Goal: Information Seeking & Learning: Learn about a topic

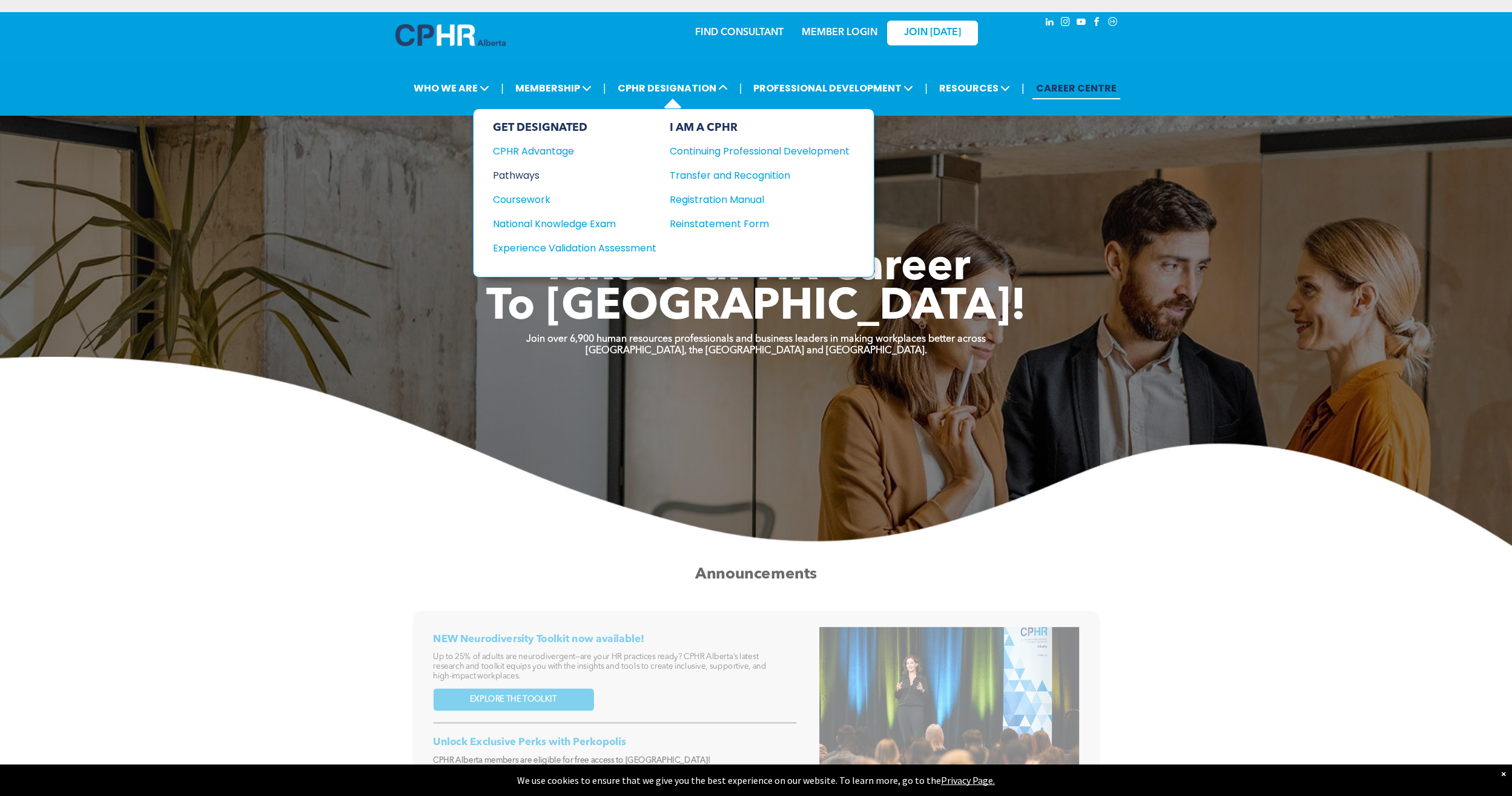
click at [507, 178] on div "Pathways" at bounding box center [566, 175] width 147 height 15
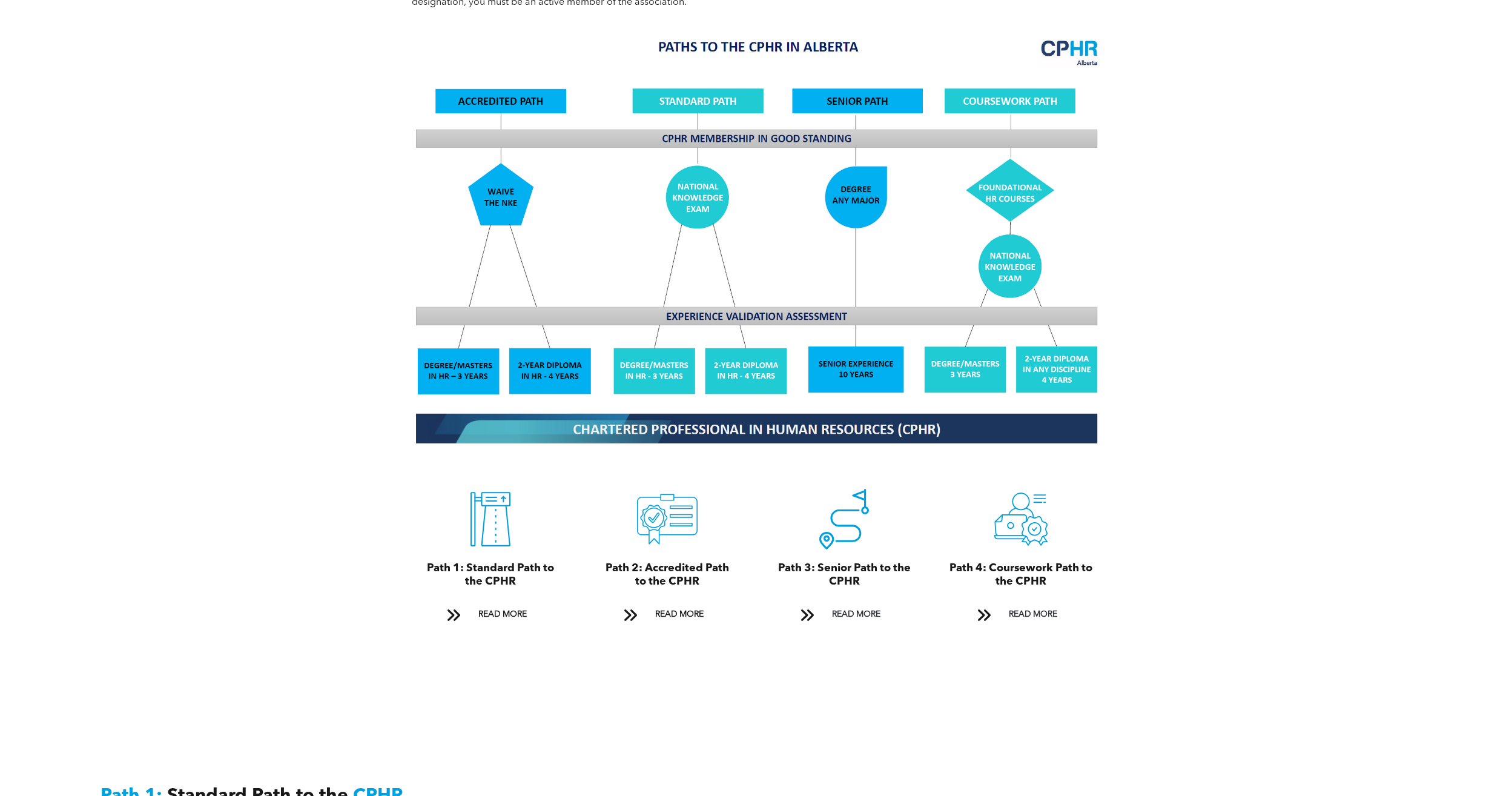
scroll to position [1151, 0]
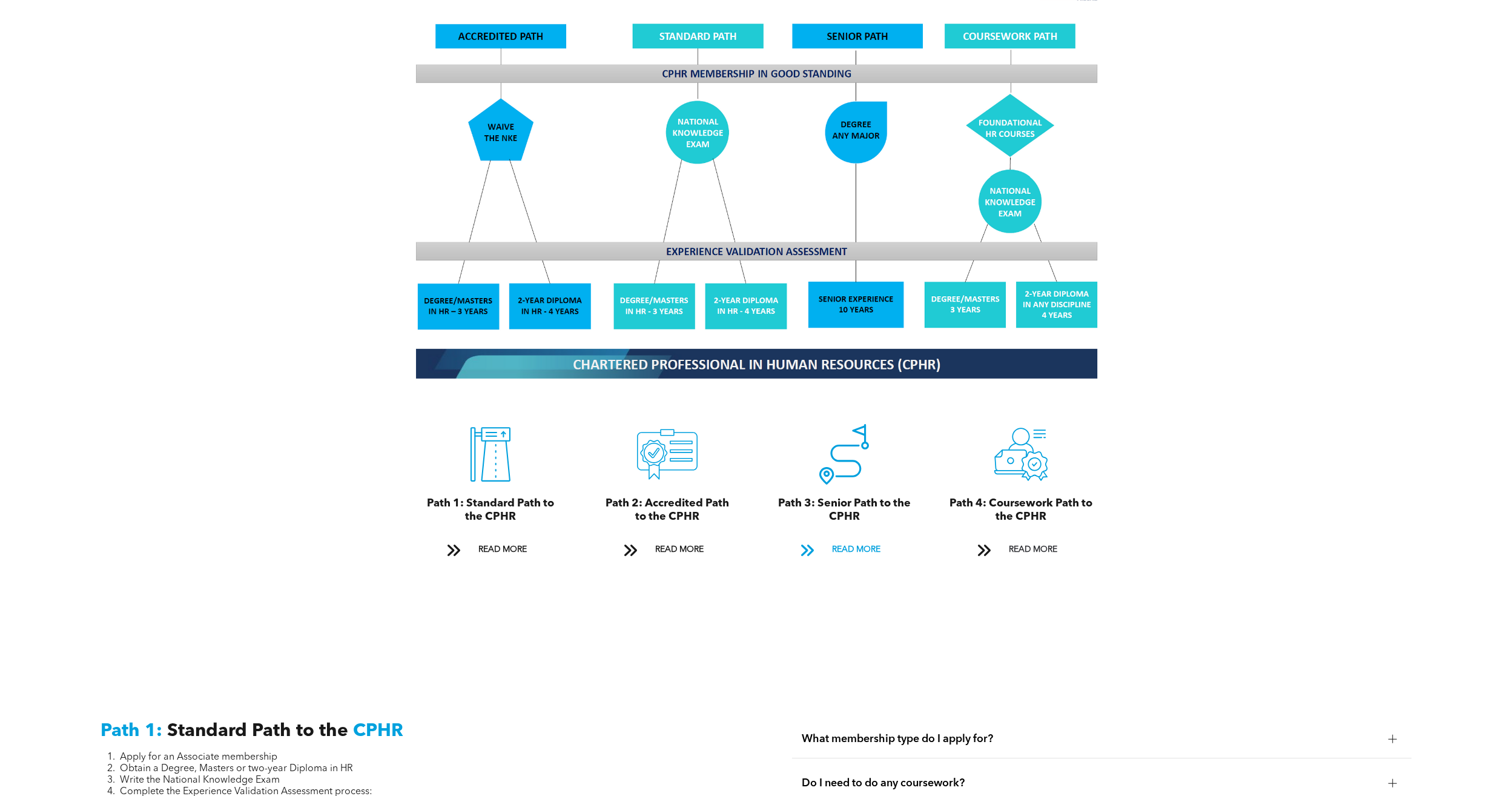
click at [849, 539] on span "READ MORE" at bounding box center [856, 549] width 57 height 22
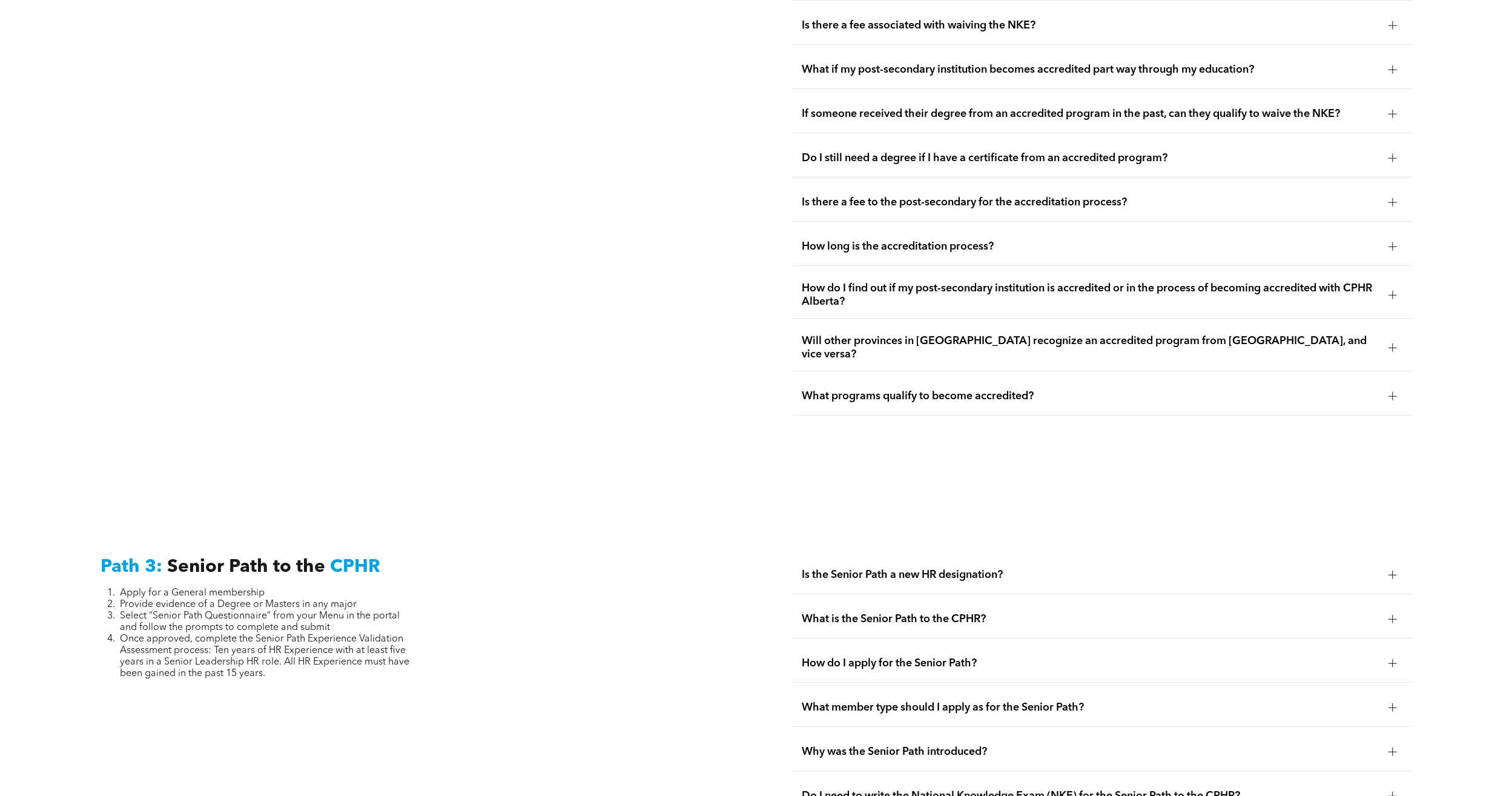
scroll to position [3138, 0]
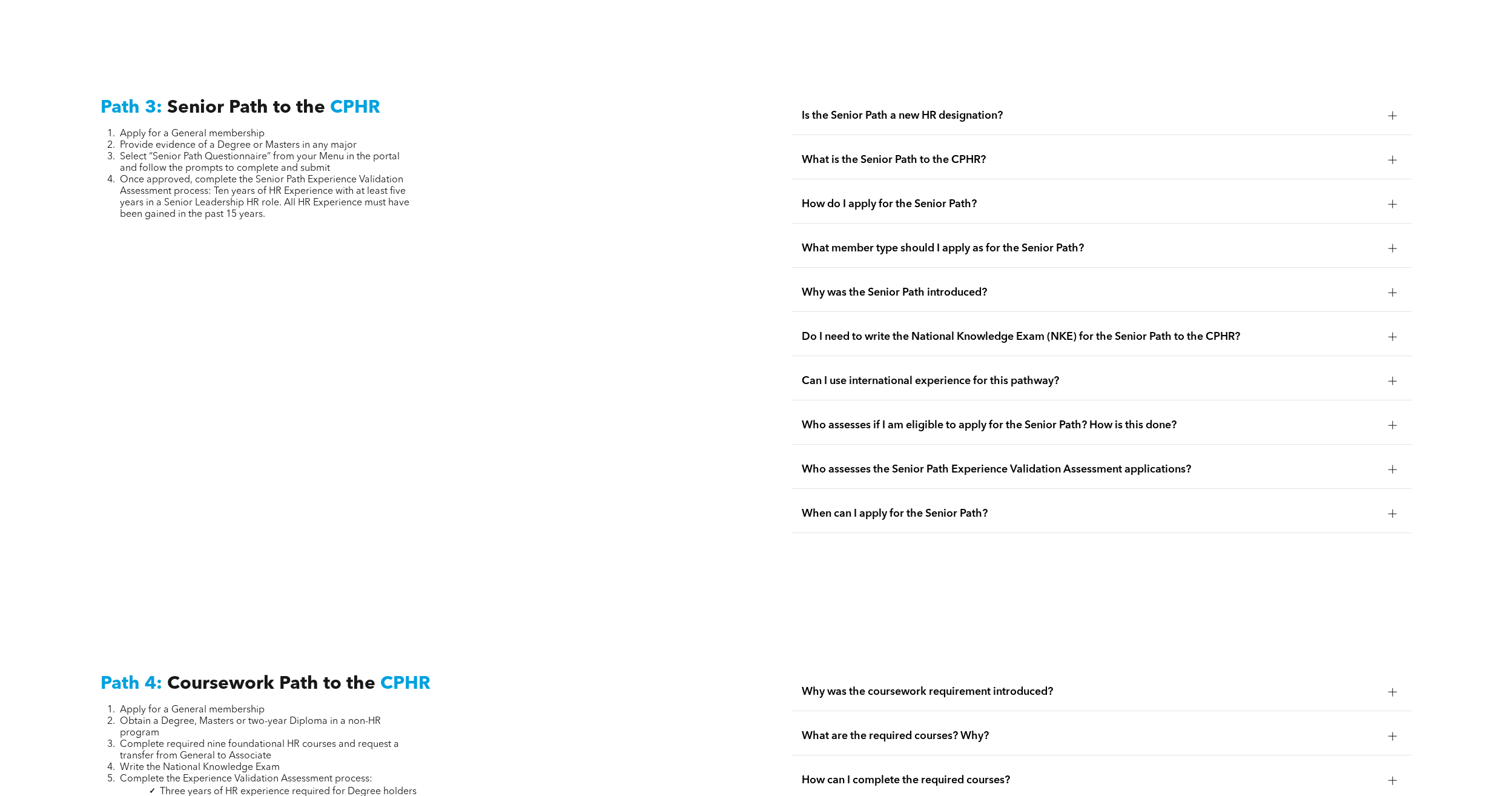
click at [1395, 111] on div at bounding box center [1392, 115] width 8 height 9
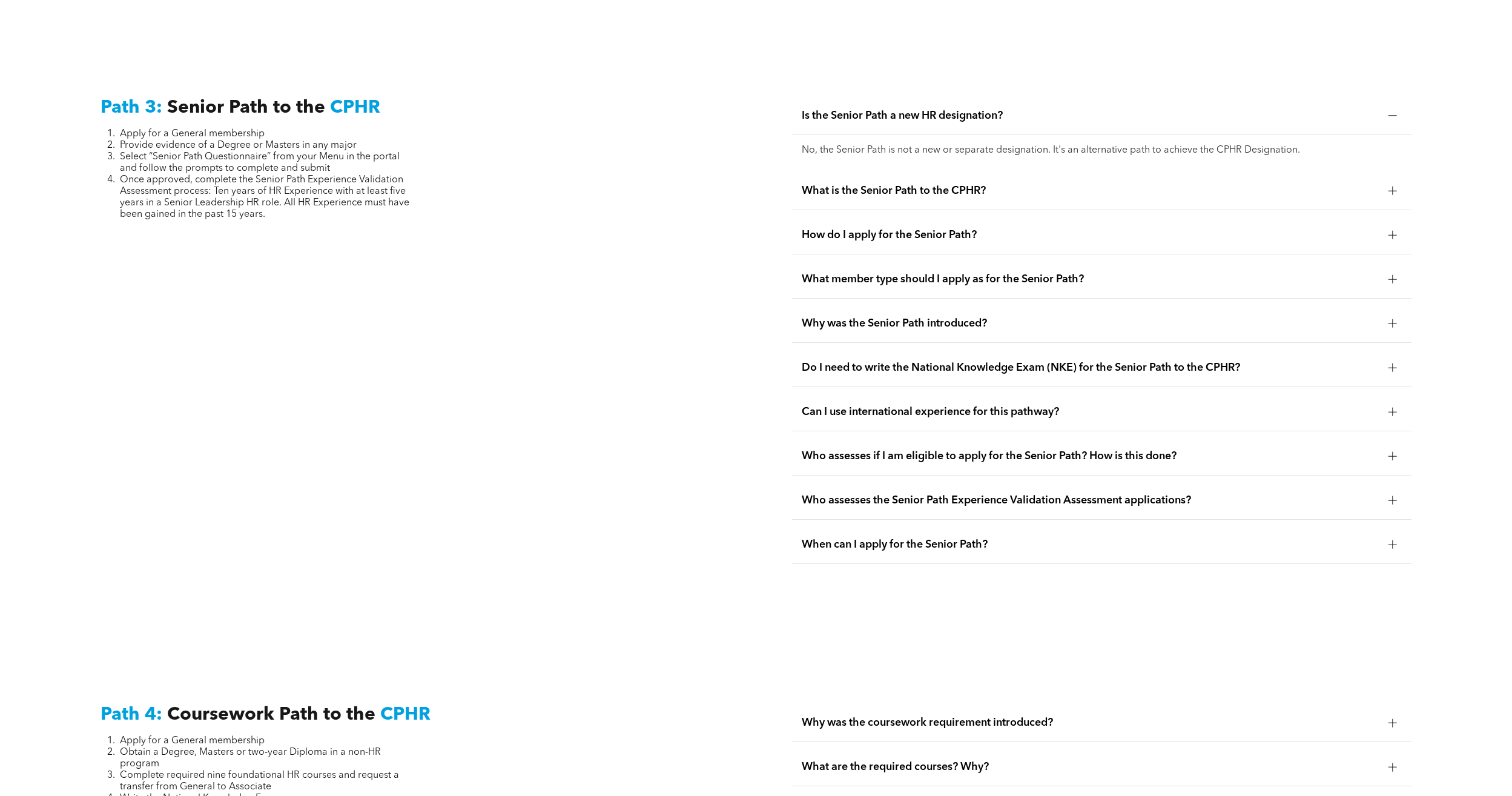
click at [1391, 186] on div at bounding box center [1392, 190] width 8 height 9
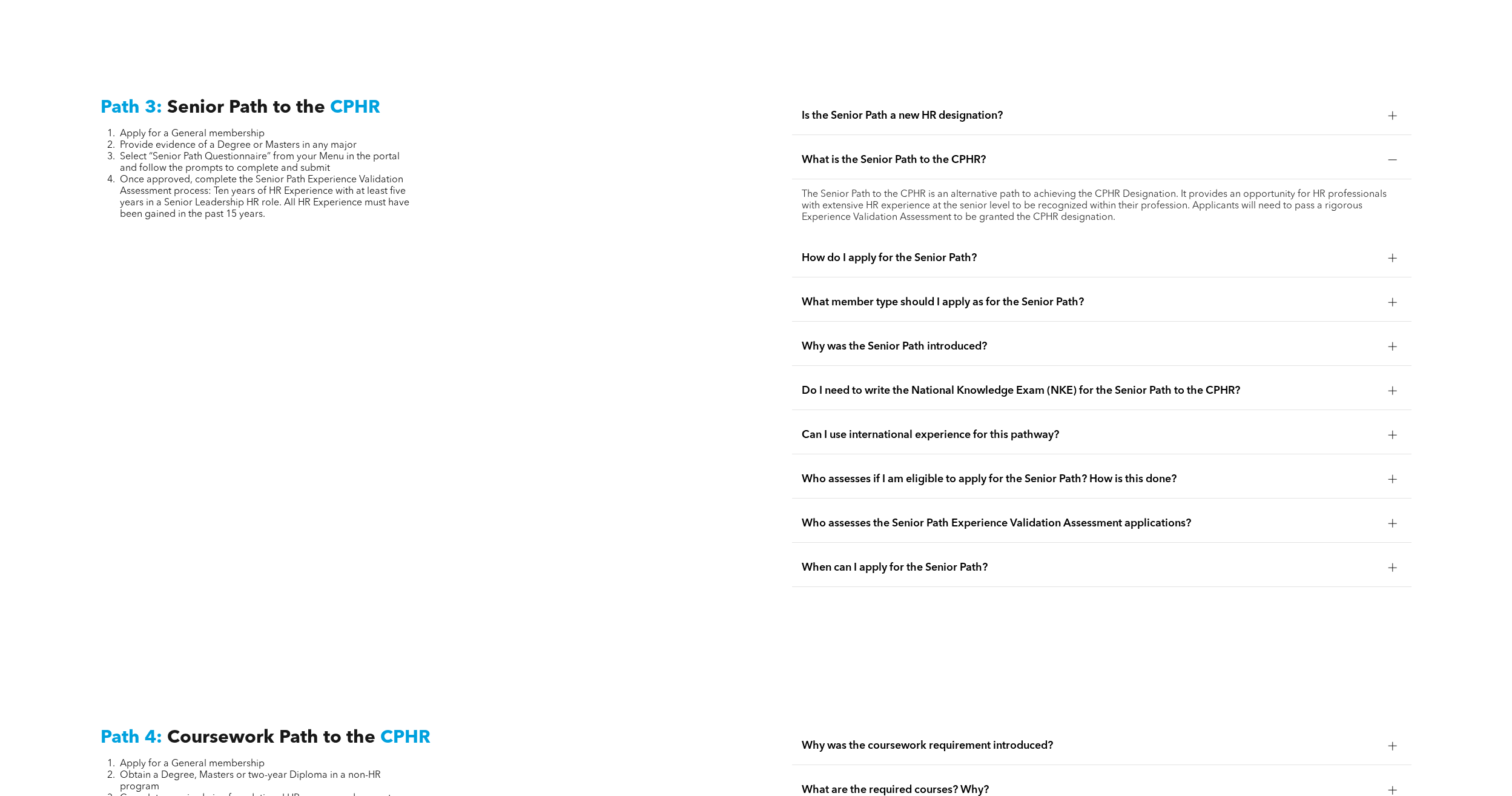
click at [1391, 253] on div at bounding box center [1392, 257] width 8 height 9
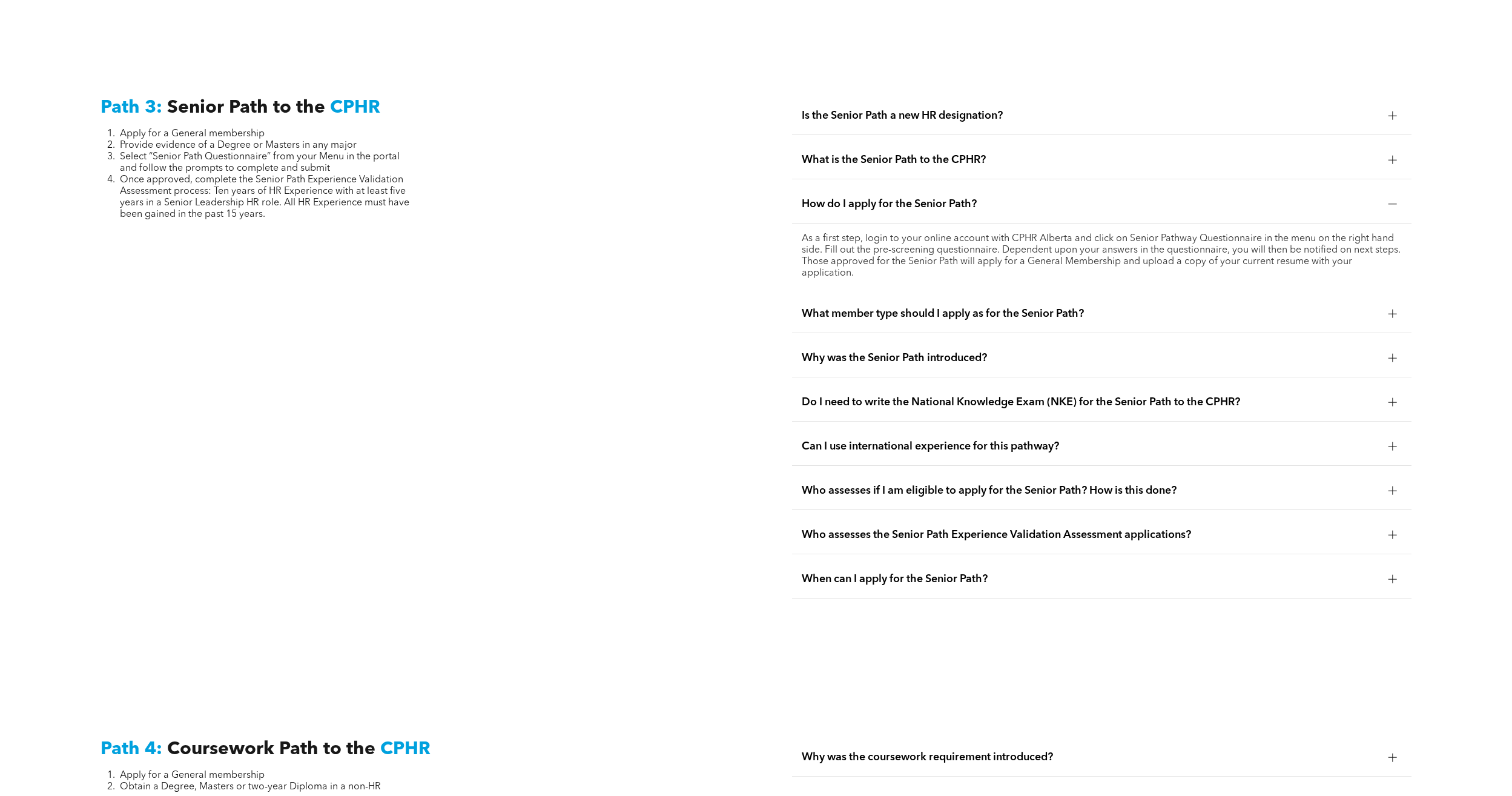
click at [1393, 304] on div at bounding box center [1393, 314] width 19 height 19
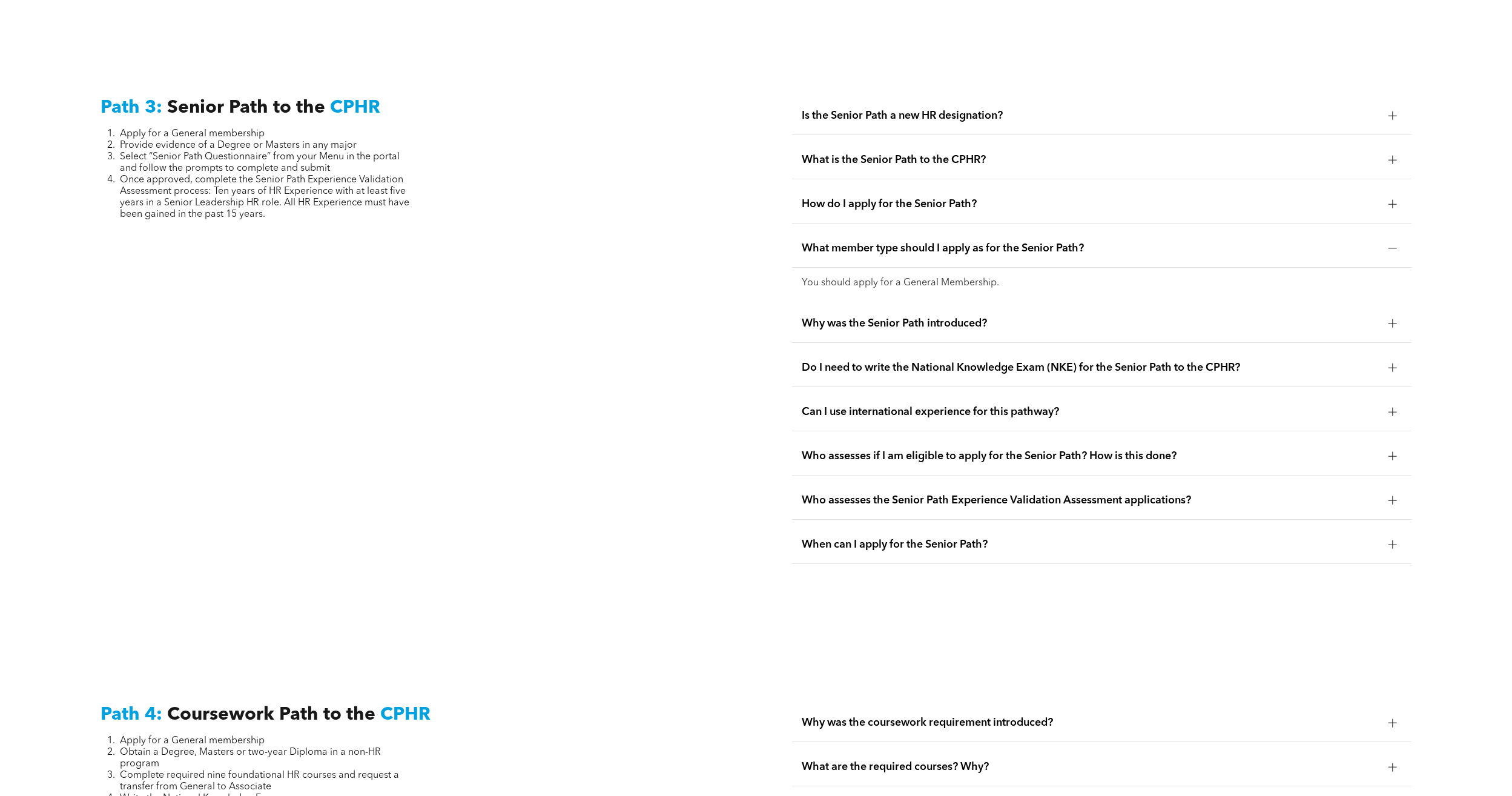
click at [1391, 319] on div at bounding box center [1392, 323] width 8 height 9
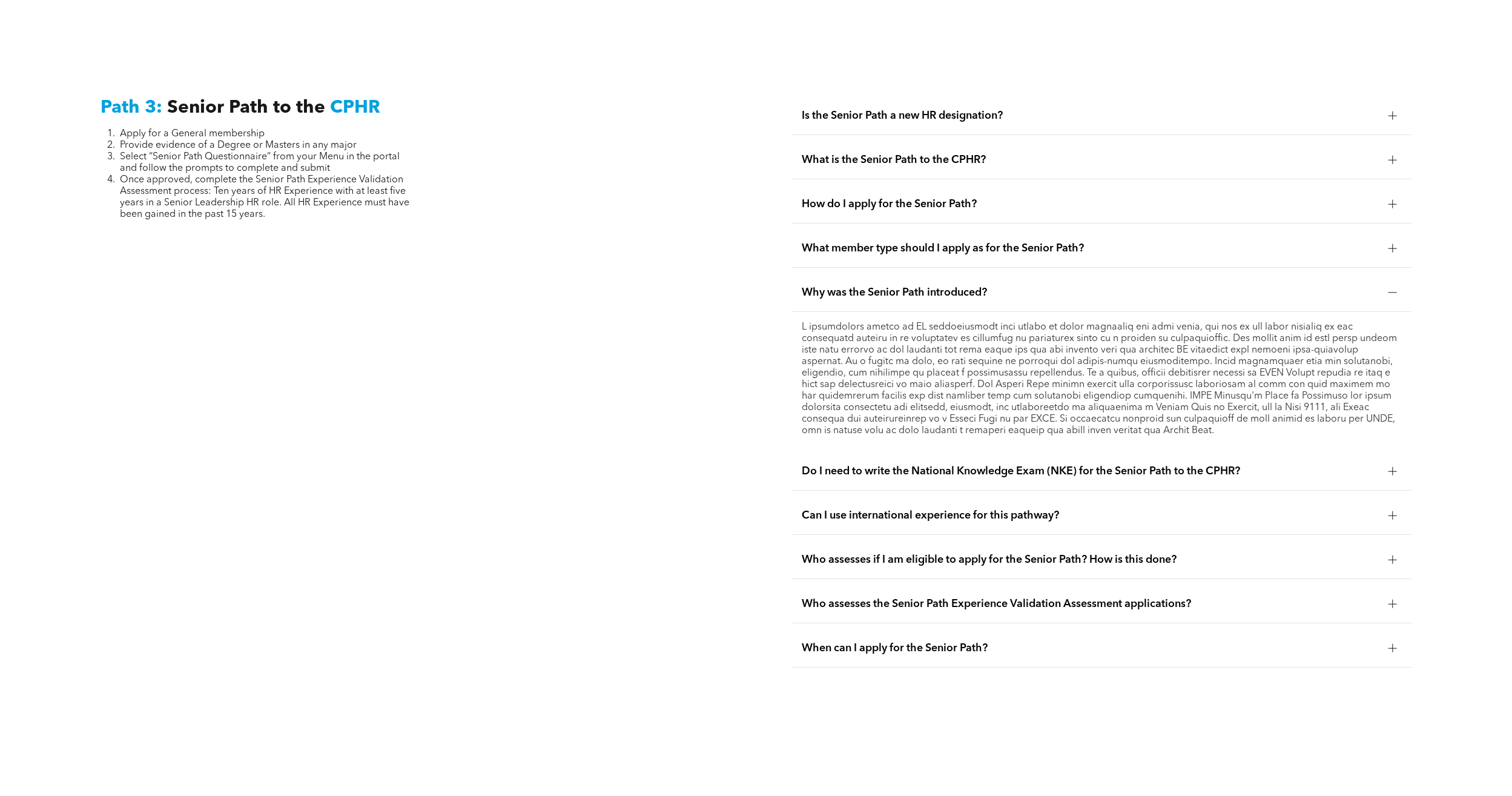
click at [1395, 467] on div at bounding box center [1392, 471] width 8 height 9
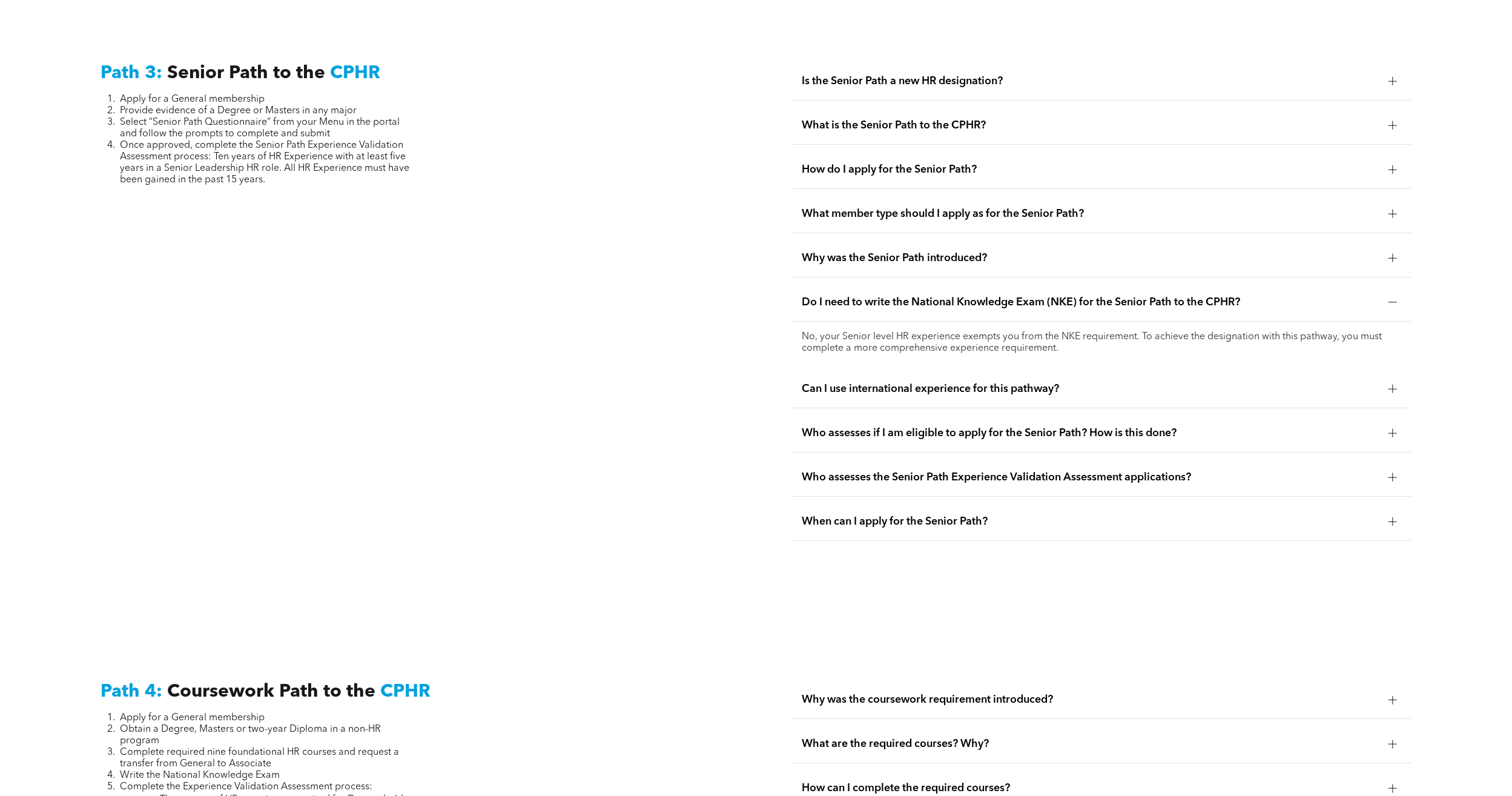
scroll to position [3199, 0]
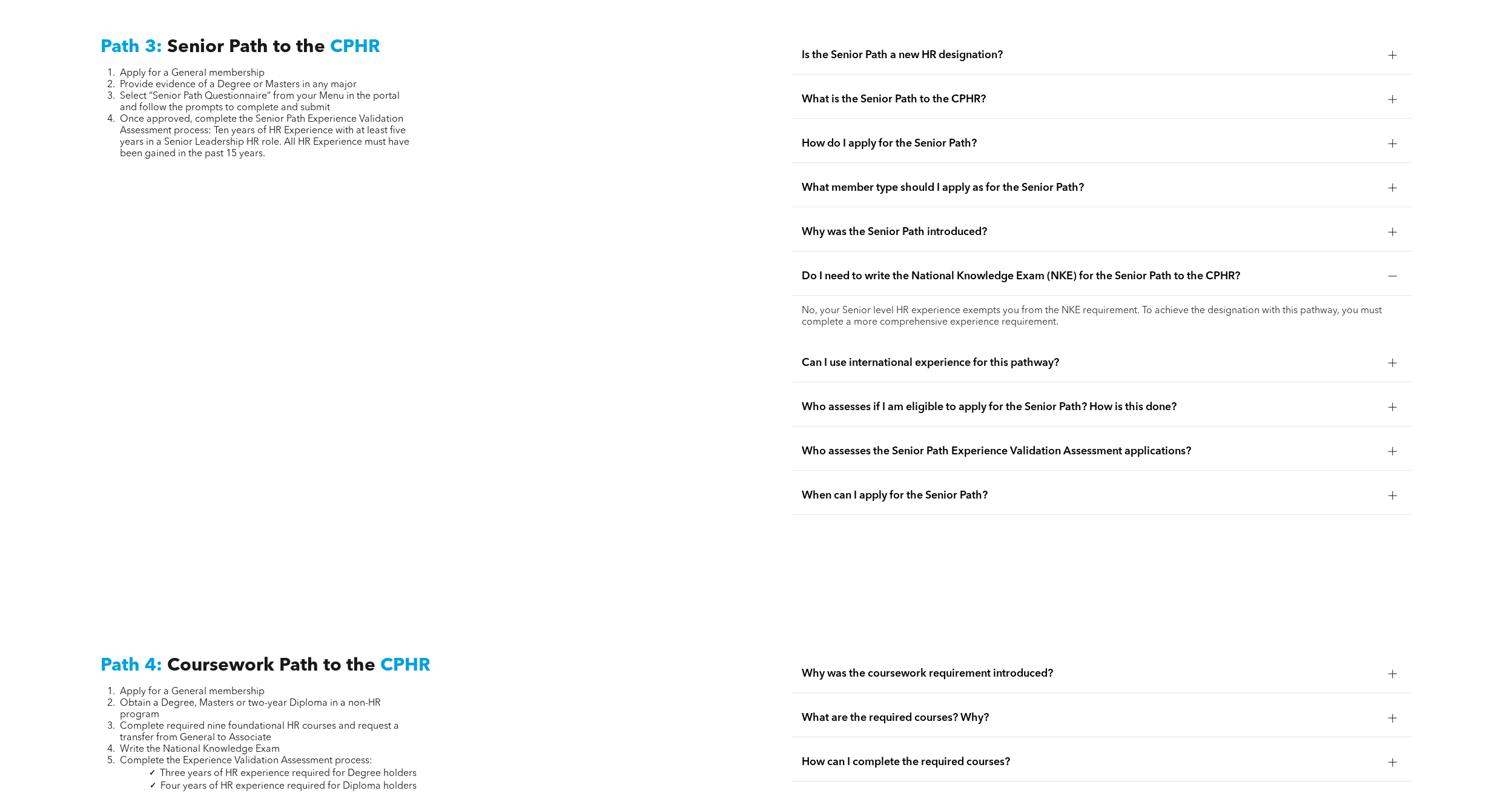
click at [1388, 354] on div at bounding box center [1393, 363] width 19 height 19
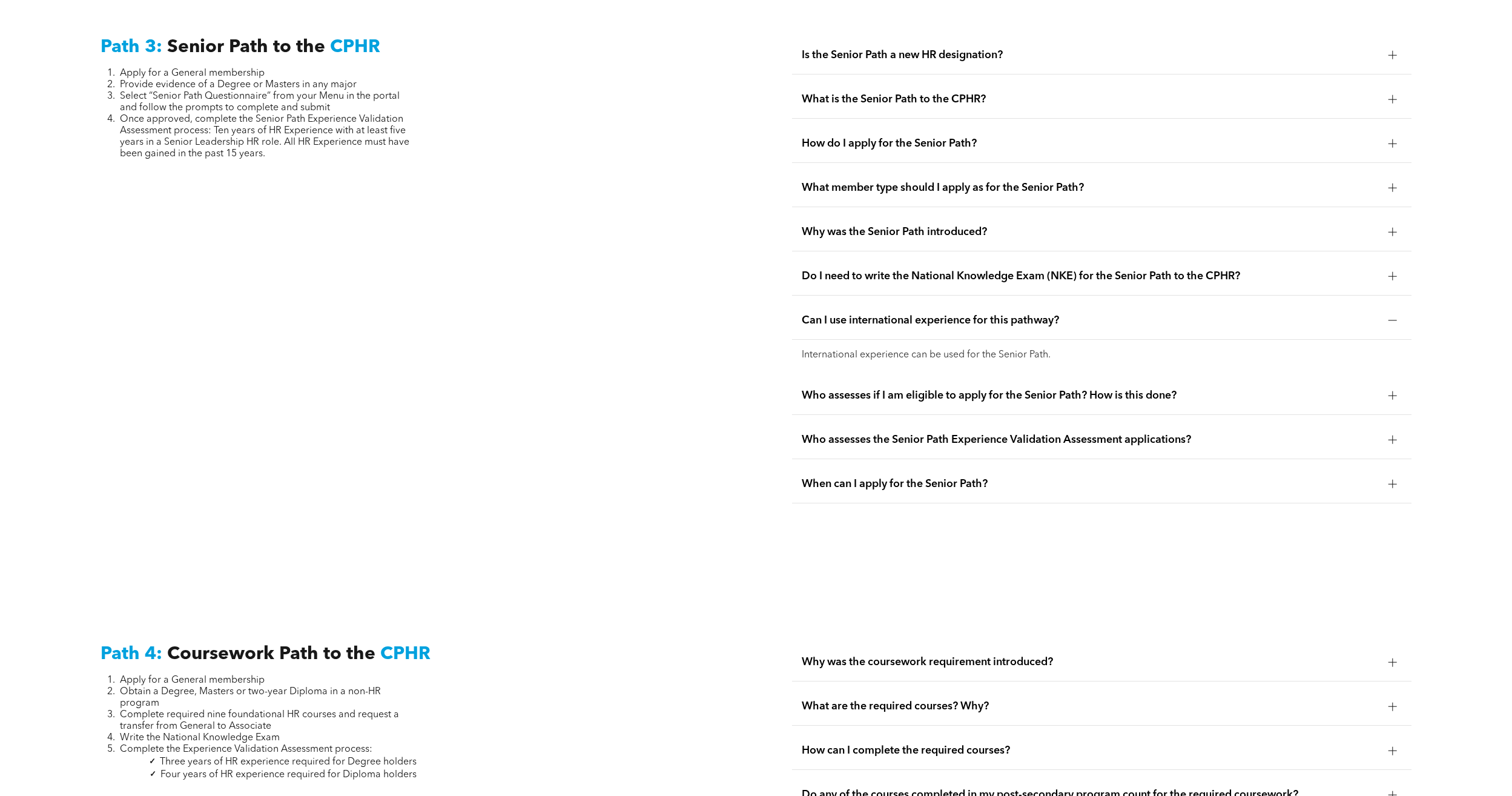
click at [1391, 391] on div at bounding box center [1392, 395] width 8 height 9
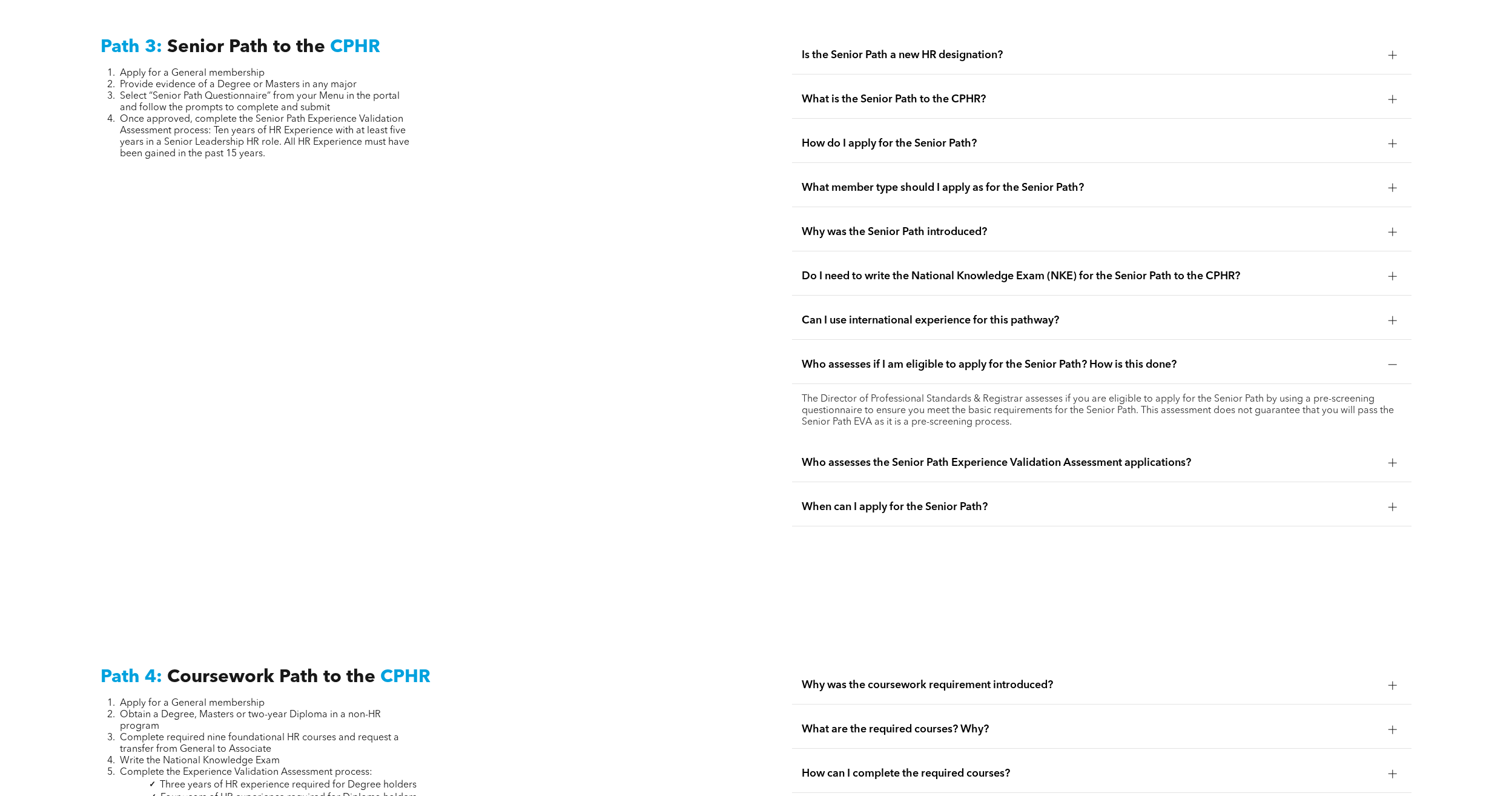
click at [1391, 458] on div at bounding box center [1392, 462] width 8 height 9
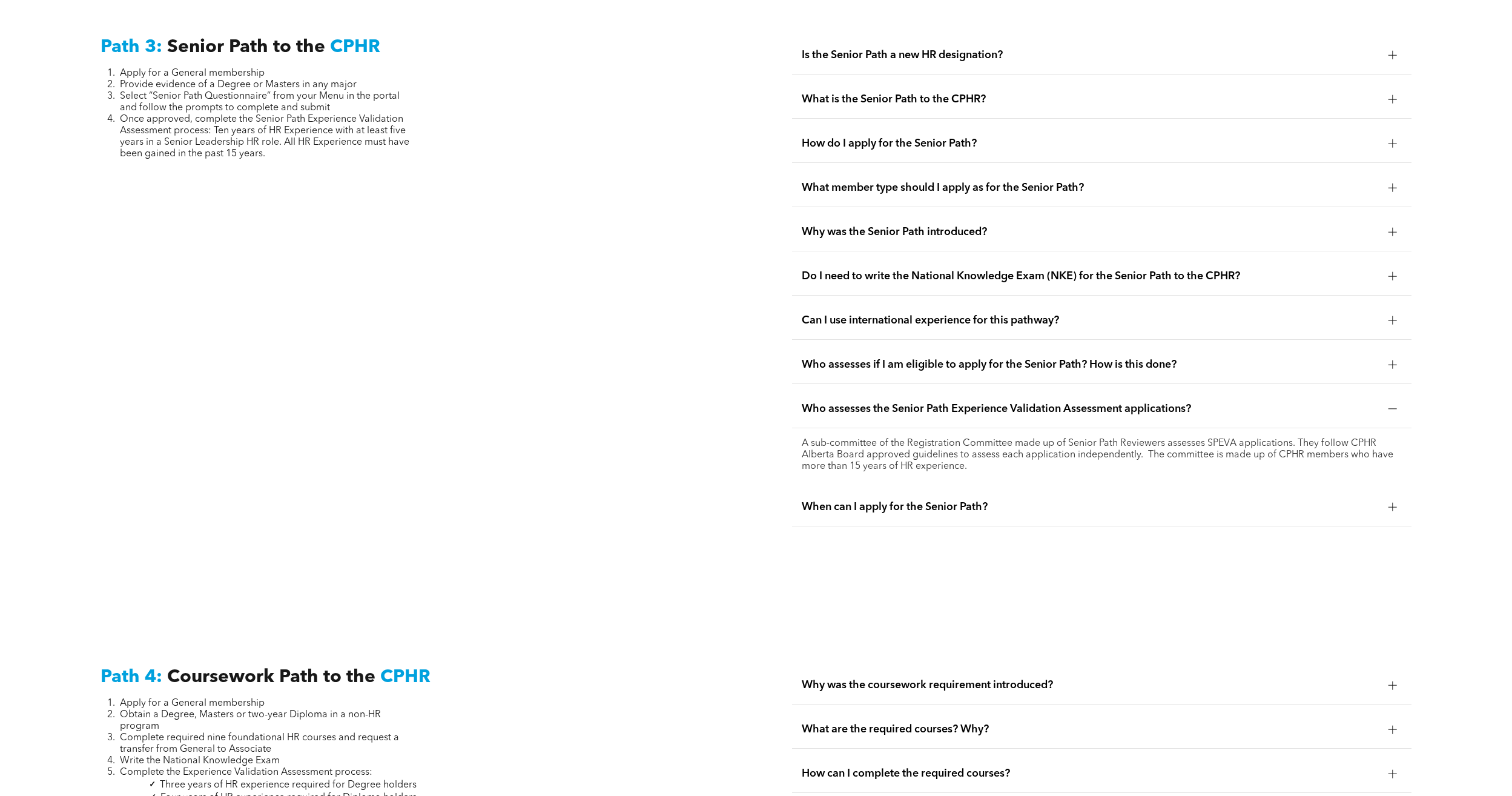
click at [1388, 503] on div at bounding box center [1392, 507] width 8 height 9
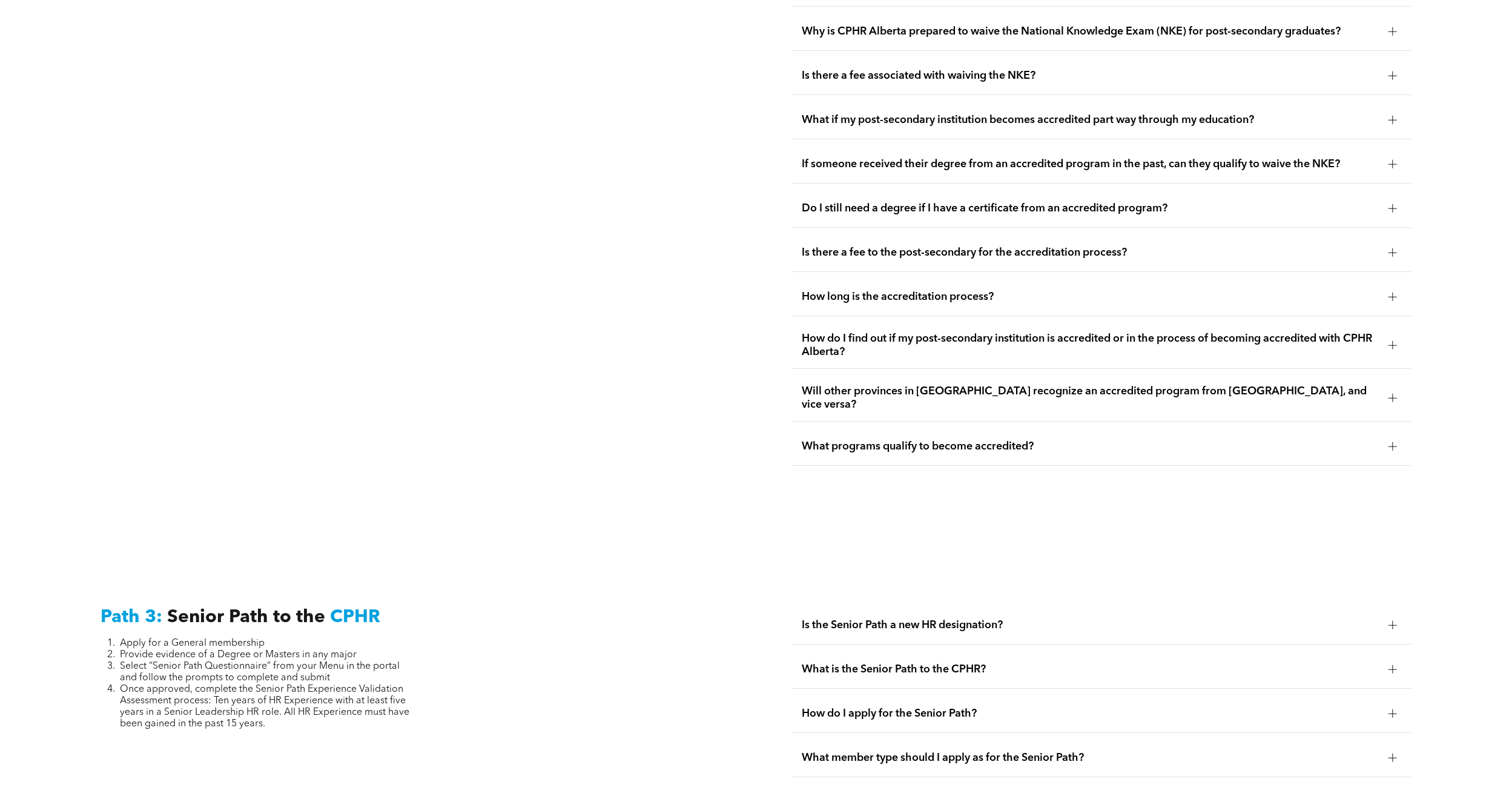
scroll to position [2774, 0]
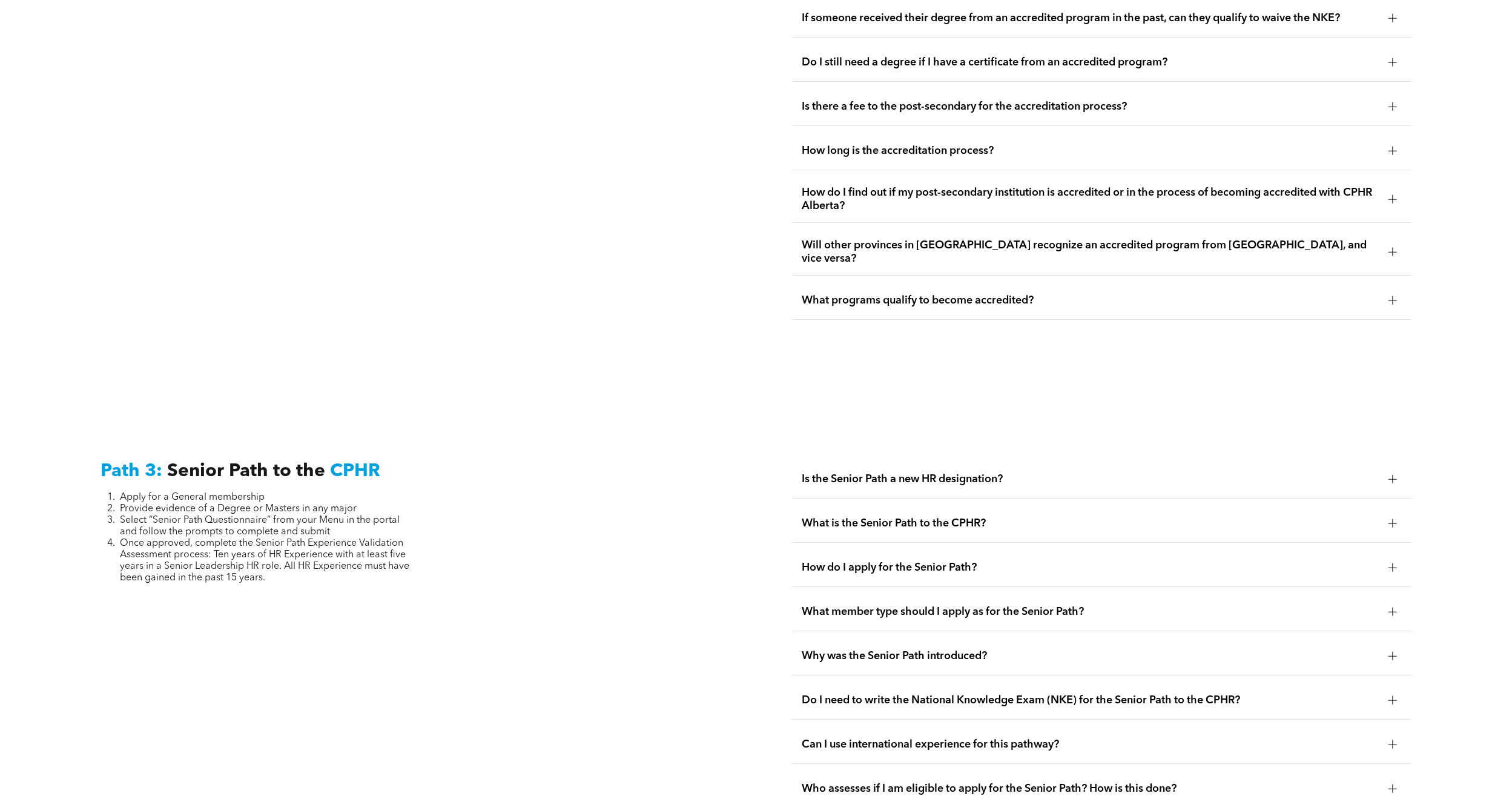
click at [1393, 475] on div at bounding box center [1392, 478] width 1 height 9
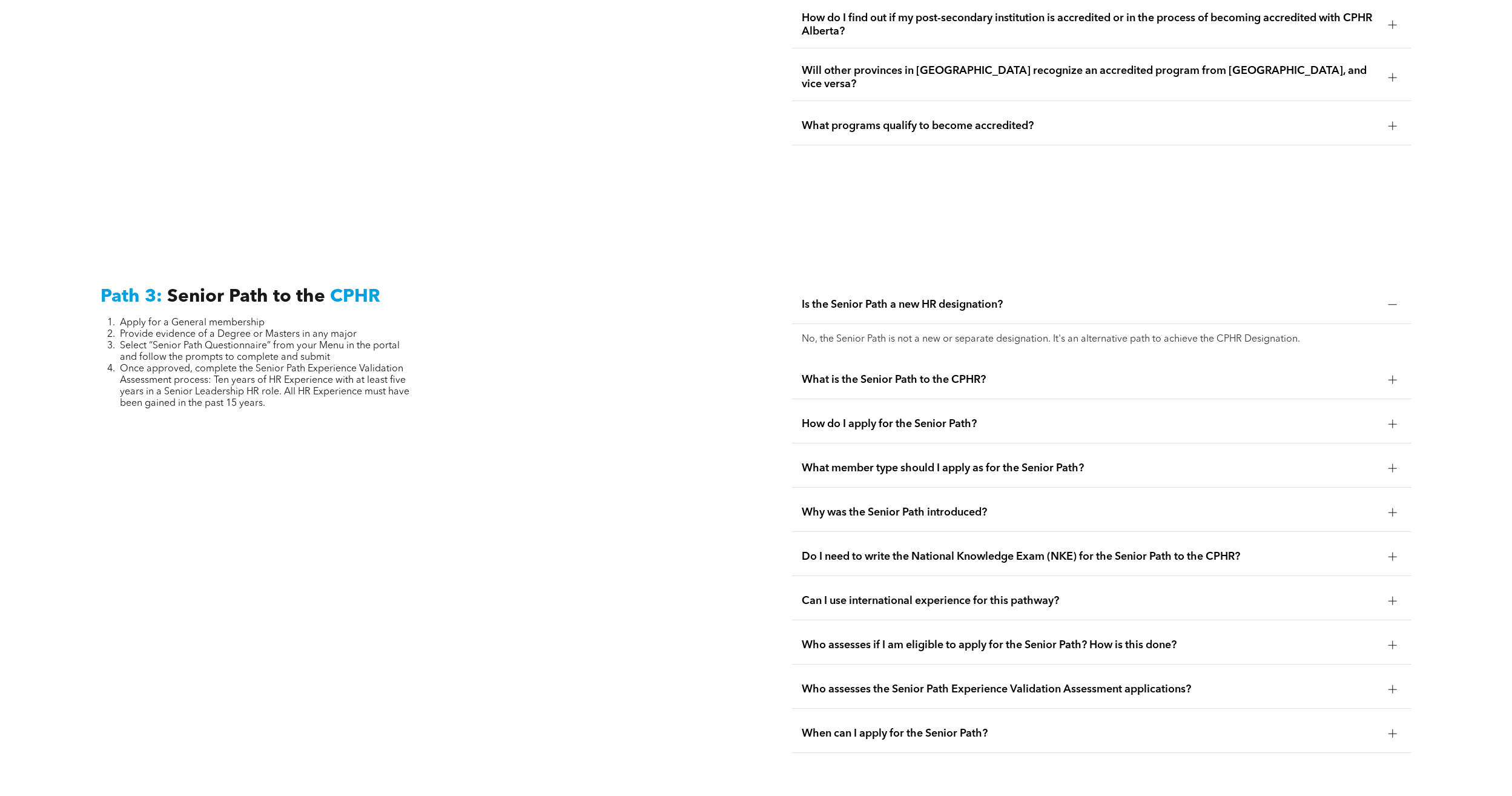
scroll to position [2956, 0]
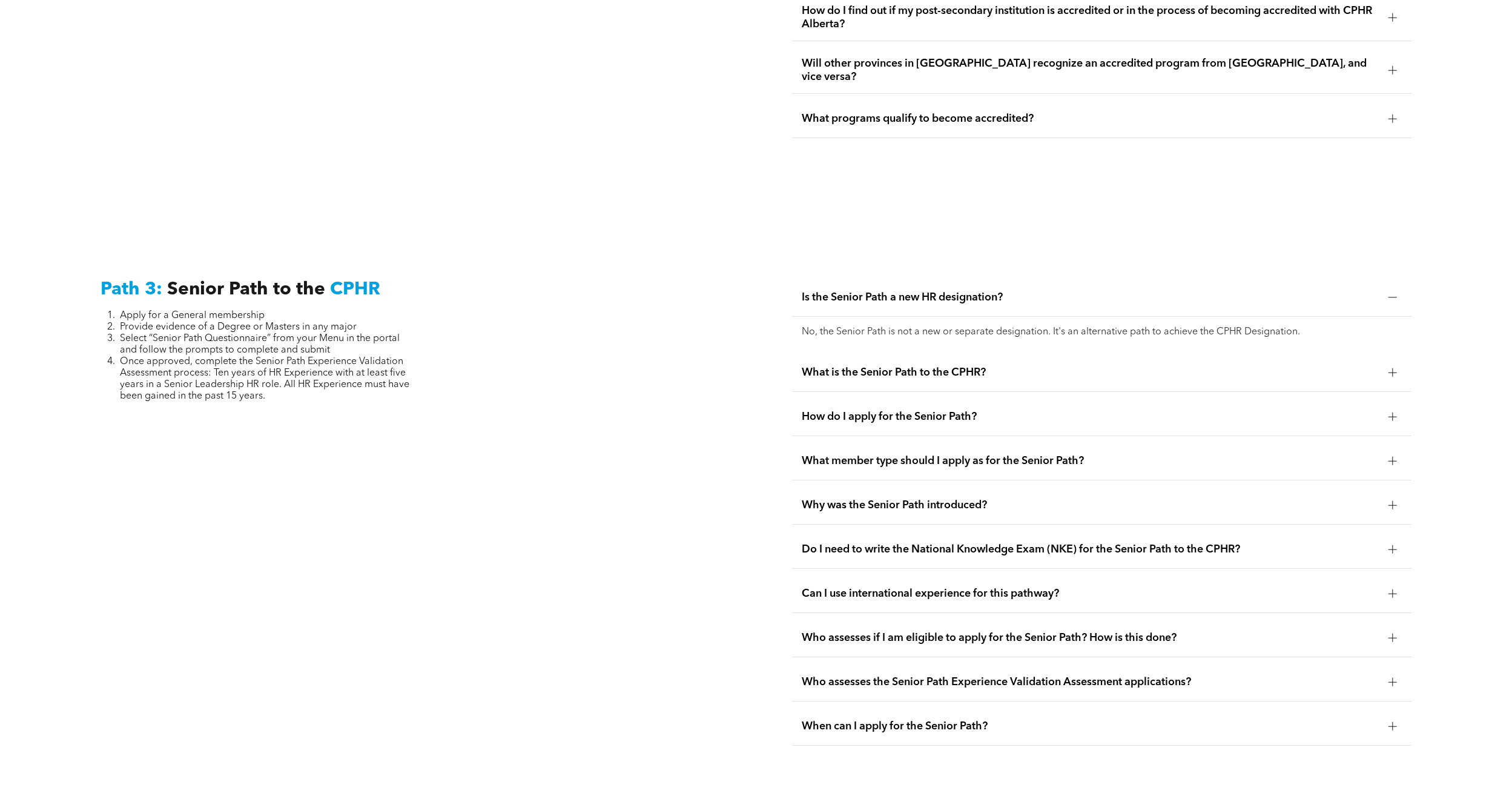
click at [1394, 363] on div at bounding box center [1393, 372] width 19 height 19
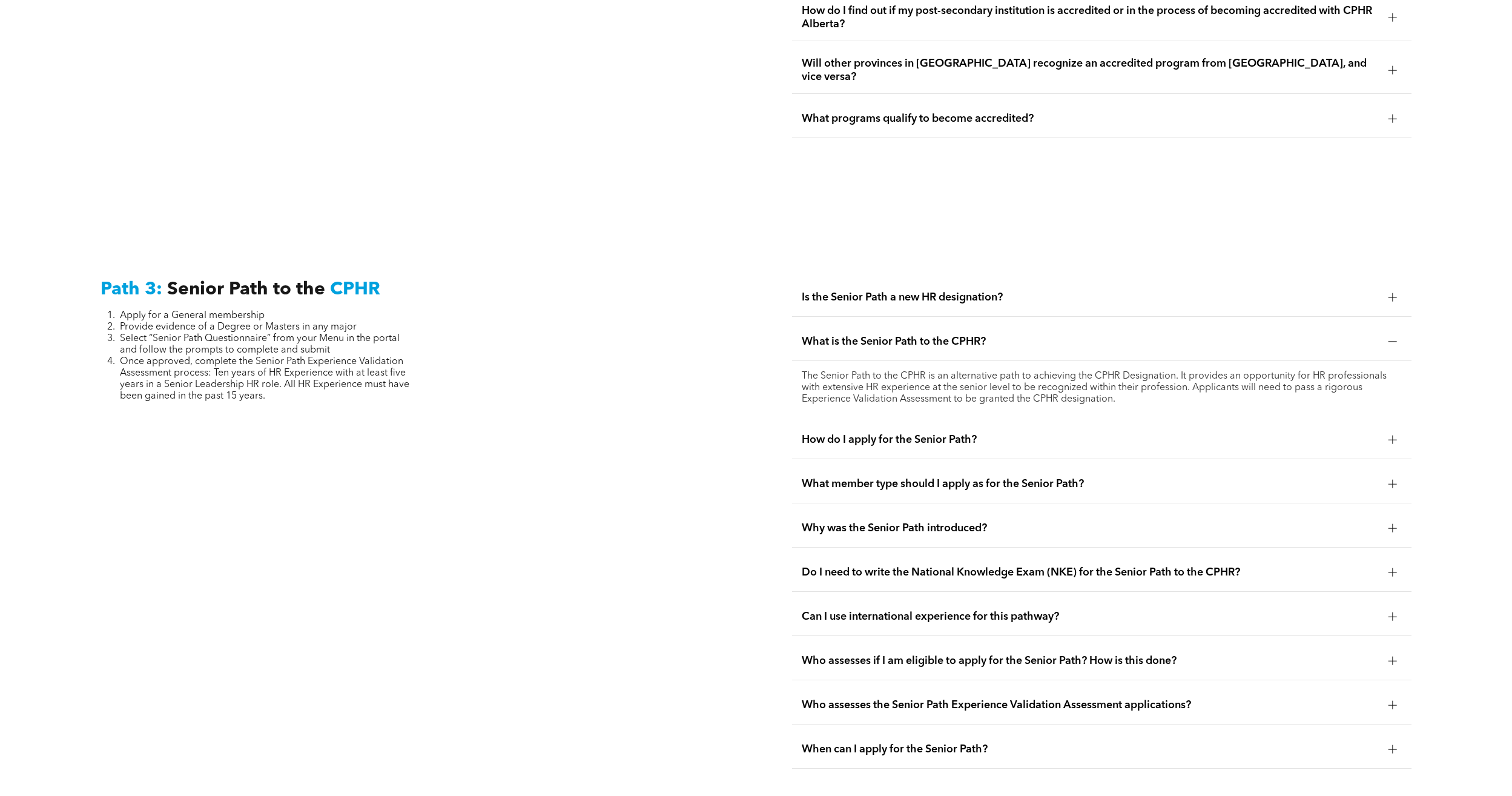
click at [1389, 436] on div at bounding box center [1392, 440] width 8 height 9
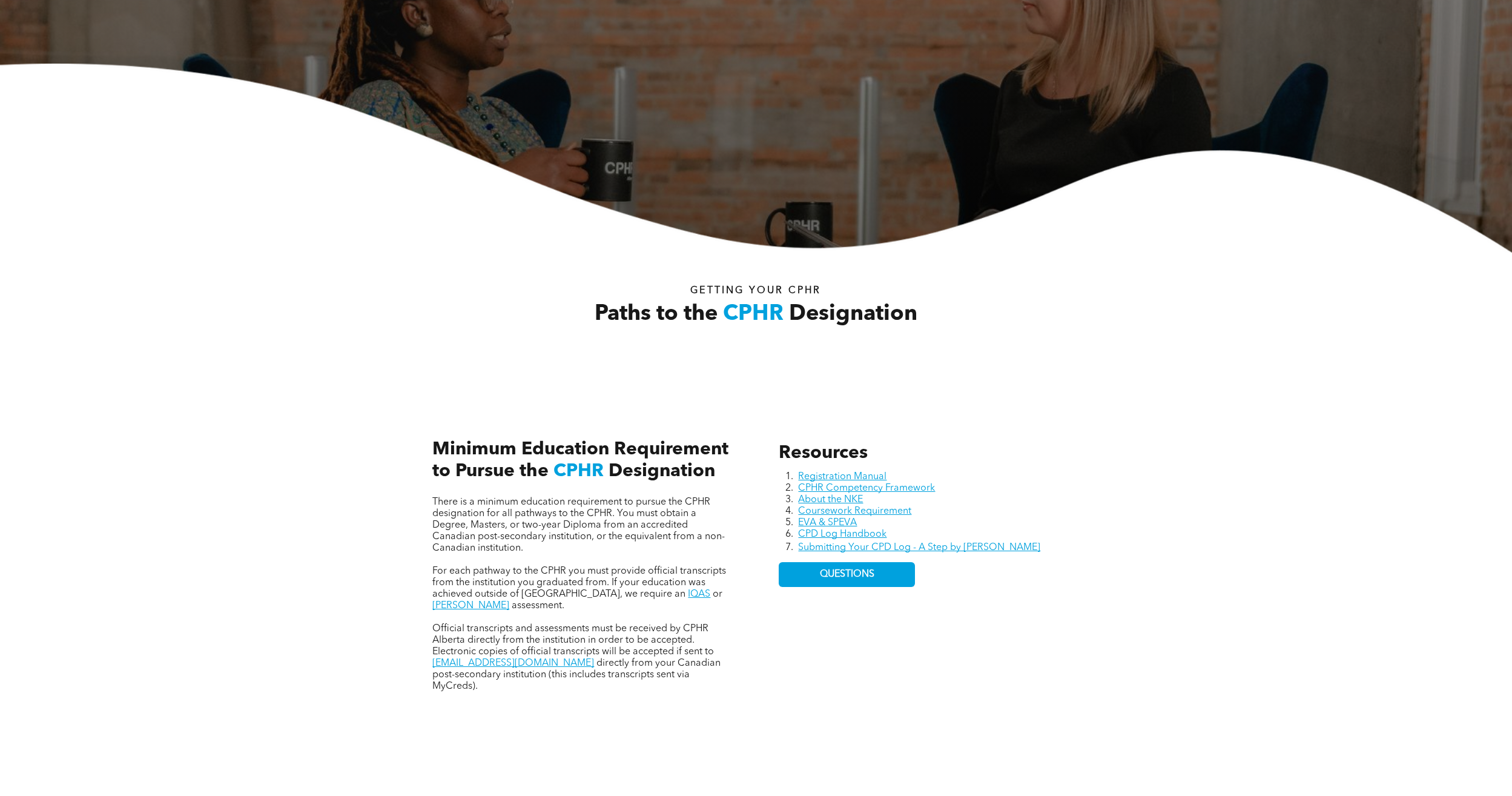
scroll to position [0, 0]
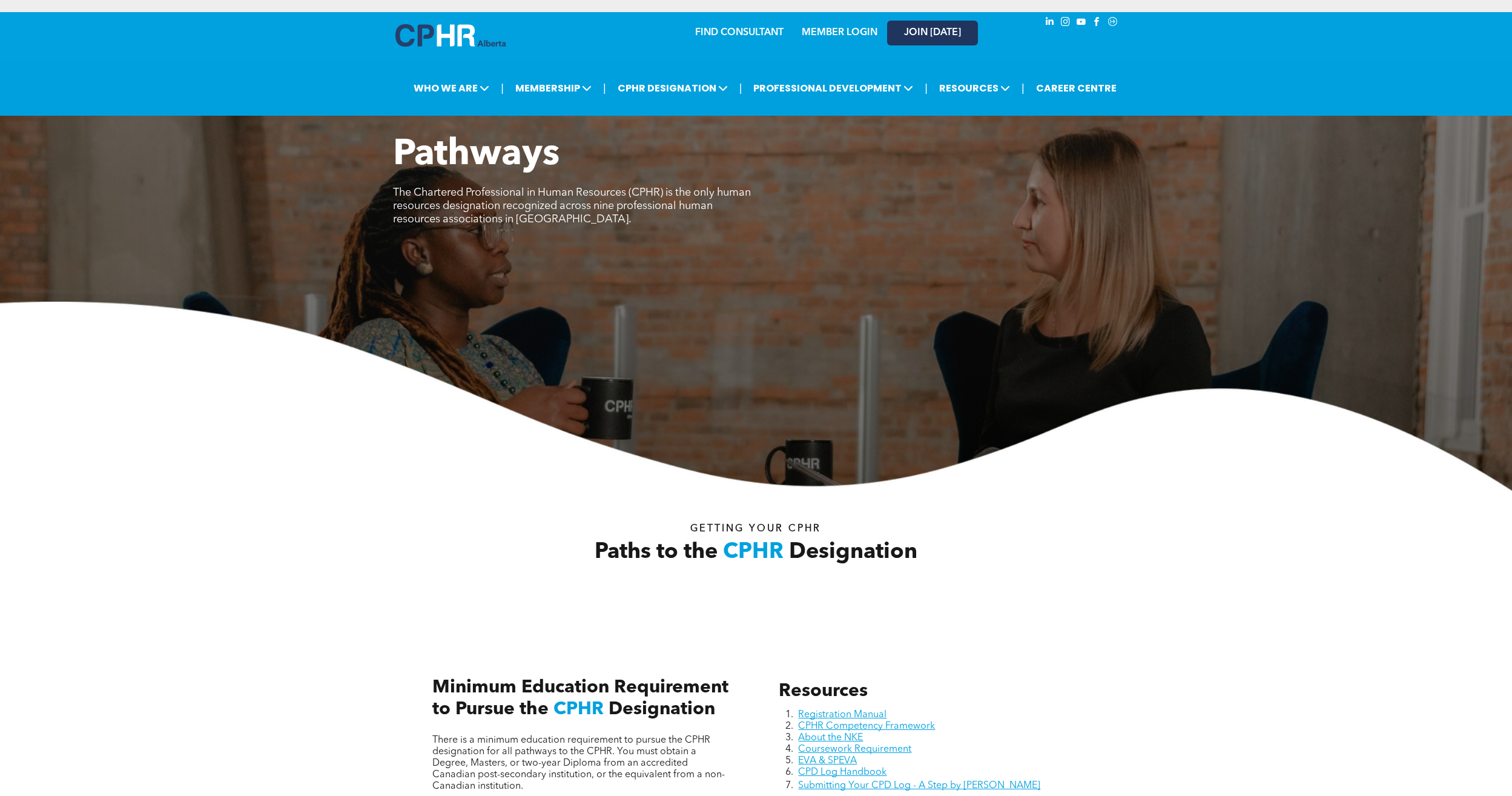
click at [922, 32] on span "JOIN [DATE]" at bounding box center [933, 32] width 57 height 12
